Goal: Information Seeking & Learning: Check status

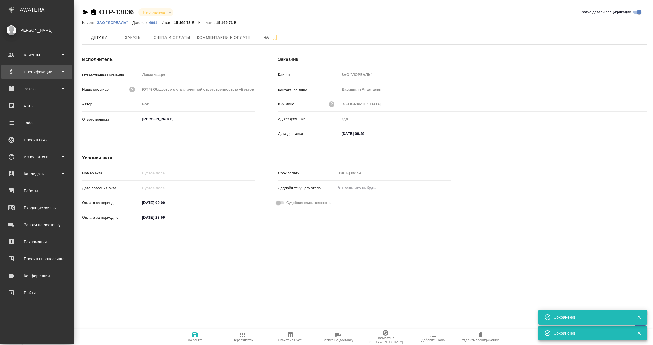
click at [32, 71] on div "Спецификации" at bounding box center [36, 72] width 65 height 9
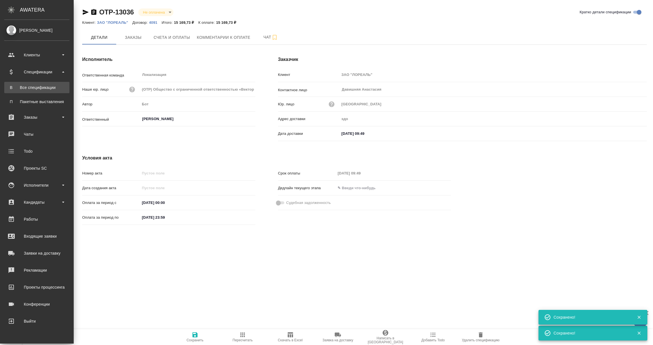
click at [33, 86] on div "Все спецификации" at bounding box center [37, 88] width 60 height 6
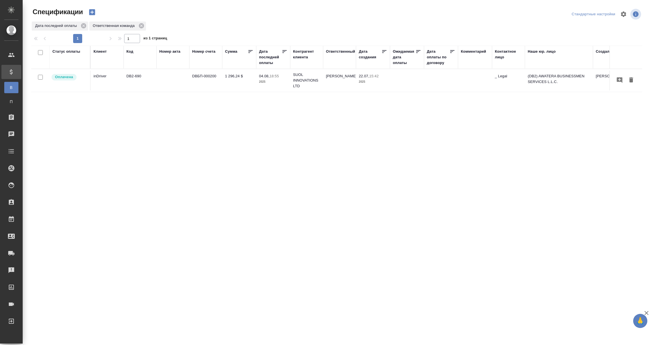
click at [273, 62] on div "Дата последней оплаты" at bounding box center [270, 57] width 23 height 17
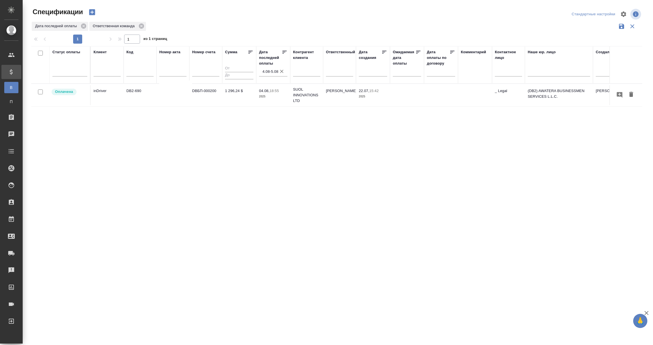
click at [271, 71] on input "4.08-5.08" at bounding box center [275, 72] width 25 height 8
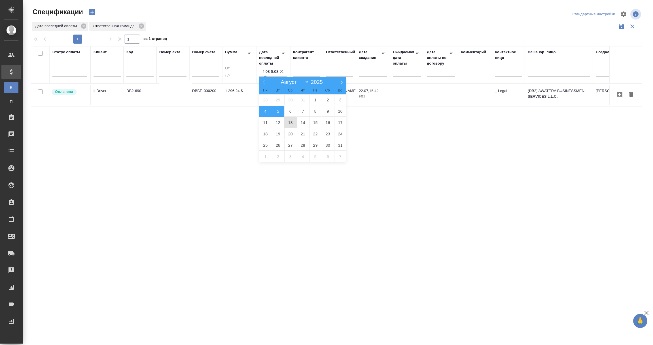
click at [288, 122] on span "13" at bounding box center [290, 122] width 12 height 11
click at [305, 123] on span "14" at bounding box center [303, 122] width 12 height 11
type div "2025-08-12T21:00:00.000Z — 2025-08-13T21:00:00.000Z"
type input "13.08-14.08"
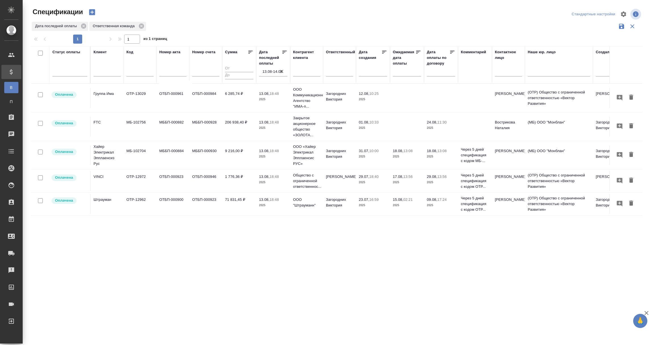
click at [102, 97] on p "Штрауман" at bounding box center [107, 94] width 27 height 6
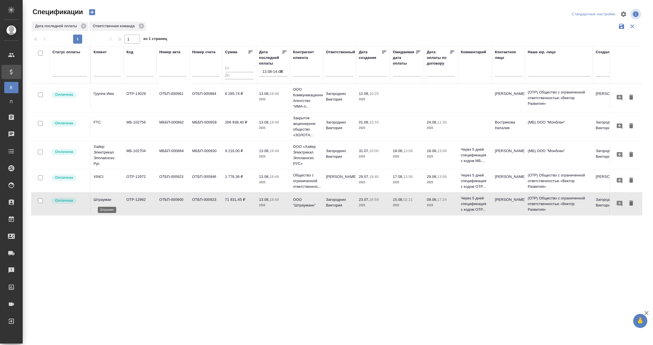
click at [102, 202] on p "Штрауман" at bounding box center [107, 200] width 27 height 6
click at [105, 108] on td "VINCI" at bounding box center [107, 98] width 33 height 20
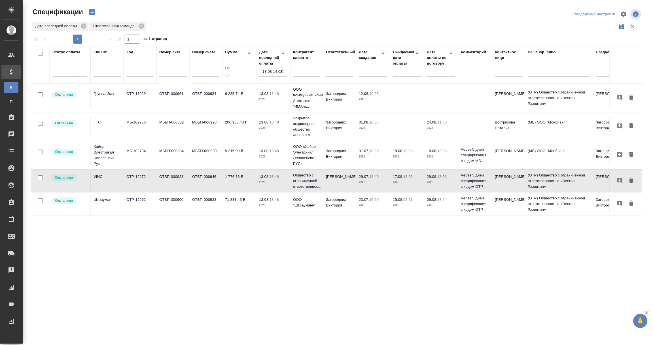
click at [105, 108] on td "VINCI" at bounding box center [107, 98] width 33 height 20
click at [108, 152] on p "Хайер Электрикал Эпплаенсиз Рус" at bounding box center [107, 155] width 27 height 23
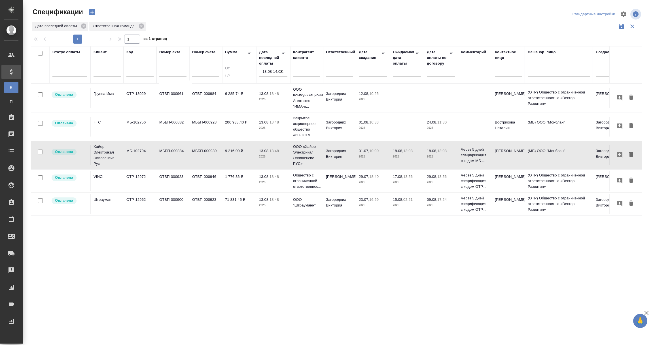
click at [102, 108] on td "FTC" at bounding box center [107, 98] width 33 height 20
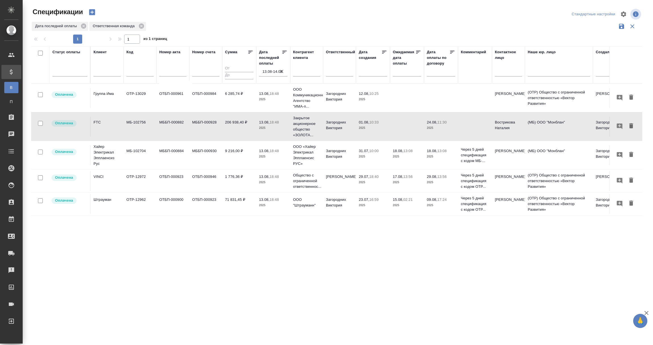
click at [102, 108] on td "FTC" at bounding box center [107, 98] width 33 height 20
click at [110, 104] on td "Группа Има" at bounding box center [107, 98] width 33 height 20
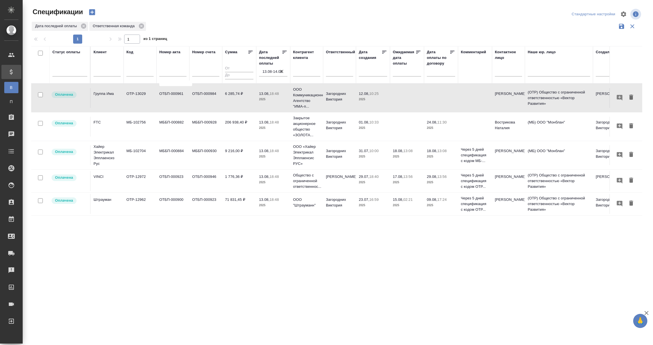
click at [110, 104] on td "Группа Има" at bounding box center [107, 98] width 33 height 20
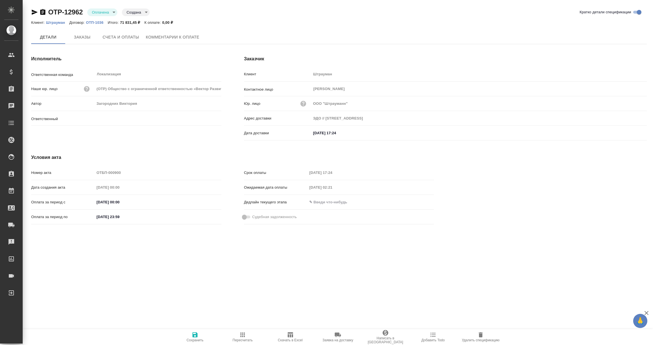
type input "Загородних Виктория"
click at [81, 35] on span "Заказы" at bounding box center [82, 37] width 27 height 7
click at [81, 37] on span "Заказы" at bounding box center [82, 37] width 27 height 7
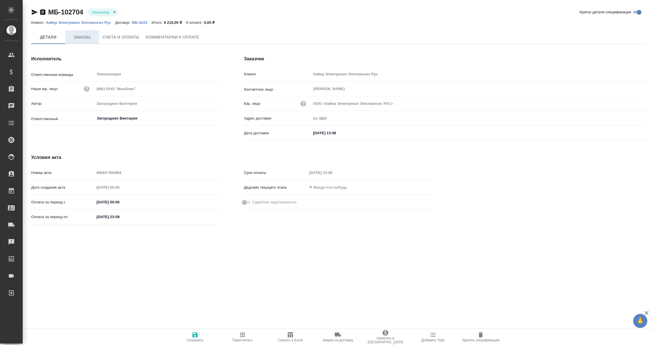
click at [84, 38] on span "Заказы" at bounding box center [82, 37] width 27 height 7
click at [83, 34] on span "Заказы" at bounding box center [82, 37] width 27 height 7
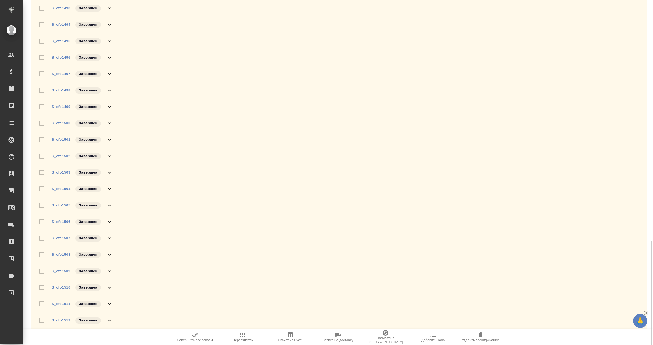
scroll to position [294, 0]
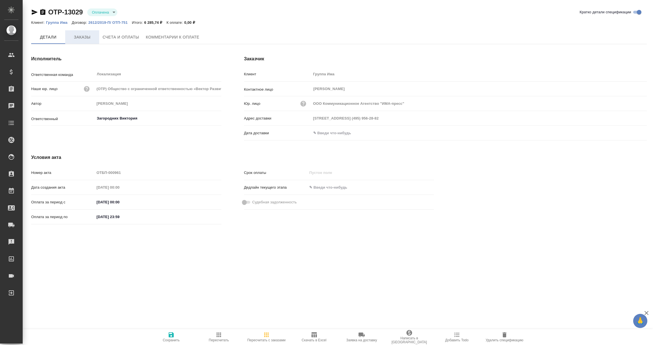
click at [81, 39] on span "Заказы" at bounding box center [82, 37] width 27 height 7
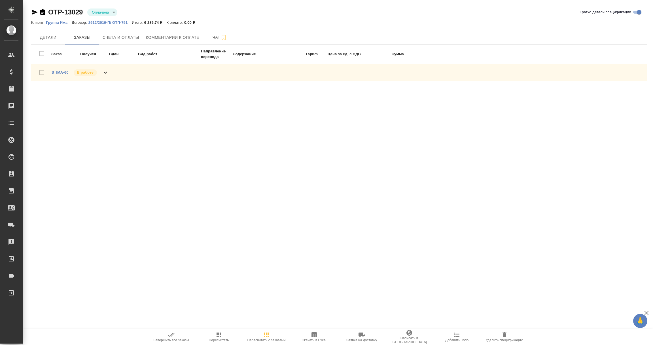
click at [60, 75] on span "S_IMA-60" at bounding box center [60, 73] width 17 height 6
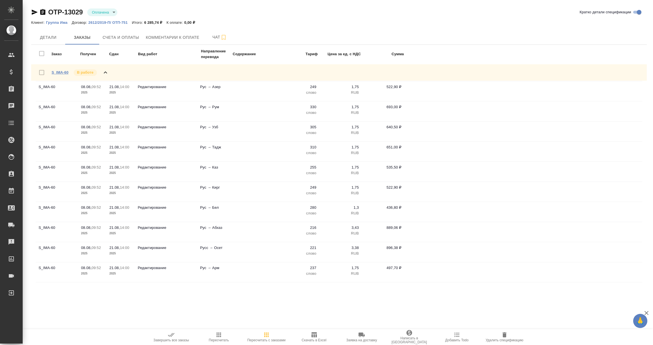
click at [60, 71] on link "S_IMA-60" at bounding box center [60, 72] width 17 height 4
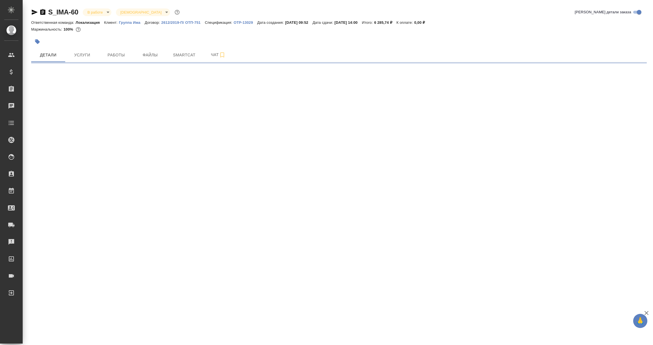
select select "RU"
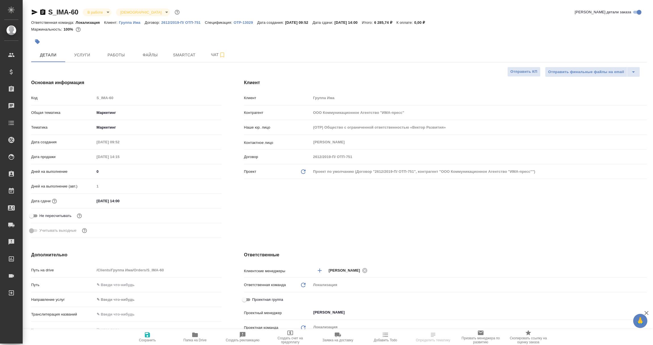
type textarea "x"
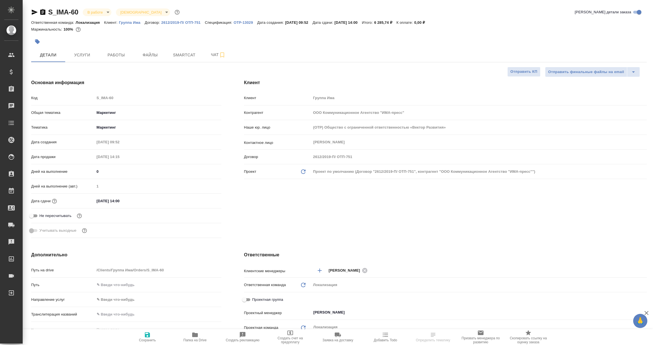
type textarea "x"
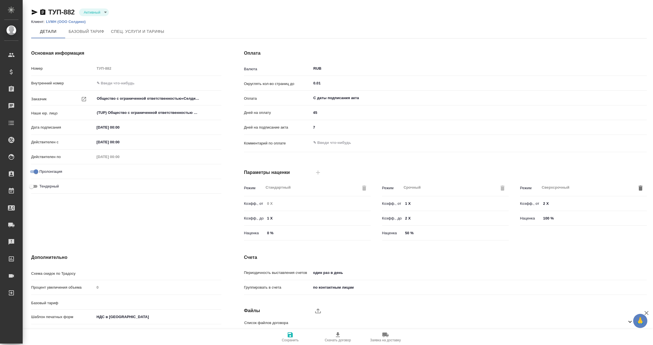
type input "без ТП"
